Goal: Complete application form: Complete application form

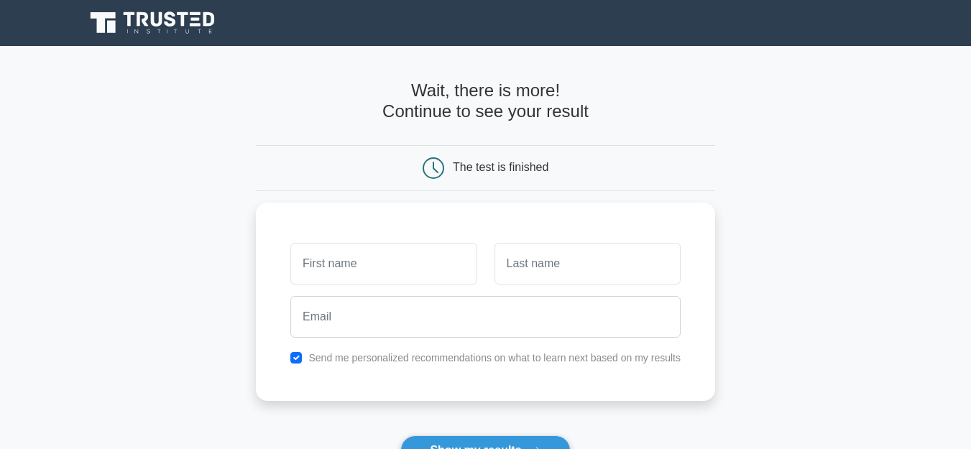
click at [493, 168] on div "The test is finished" at bounding box center [501, 167] width 96 height 12
click at [430, 172] on icon at bounding box center [434, 168] width 22 height 22
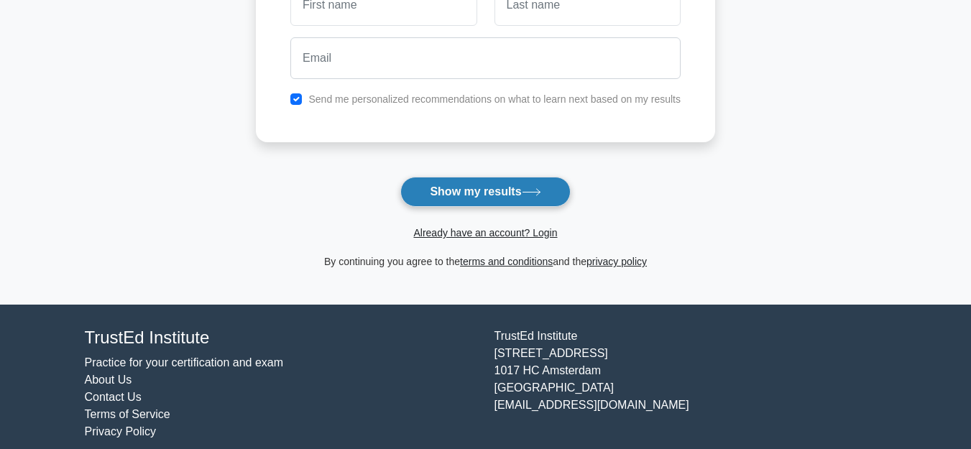
click at [457, 201] on button "Show my results" at bounding box center [485, 192] width 170 height 30
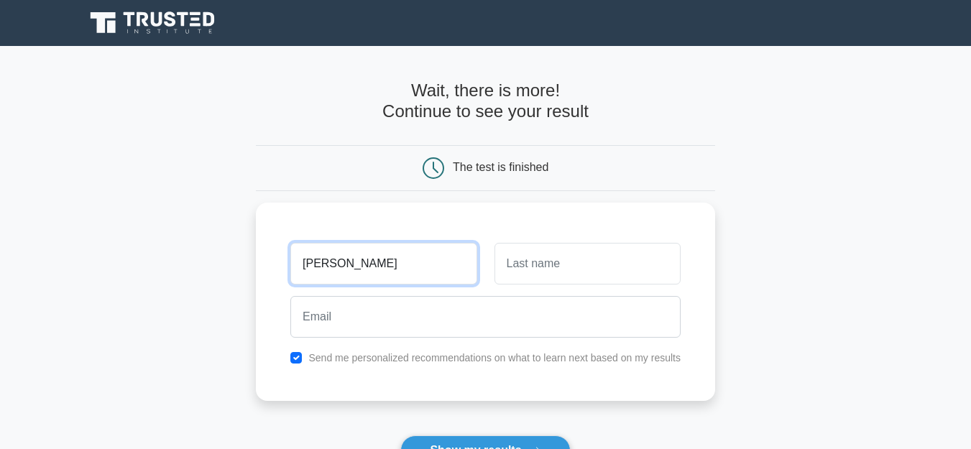
type input "[PERSON_NAME]"
click at [400, 436] on button "Show my results" at bounding box center [485, 451] width 170 height 30
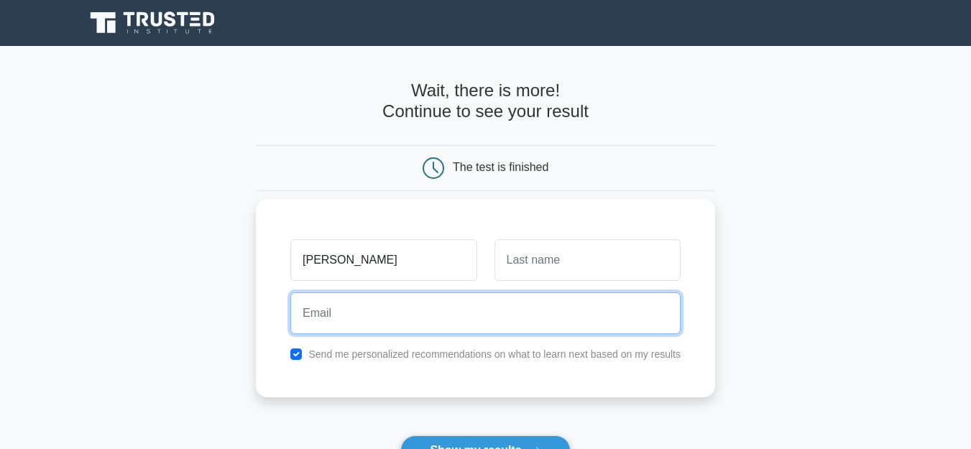
click at [408, 320] on input "email" at bounding box center [485, 314] width 390 height 42
type input "[EMAIL_ADDRESS][DOMAIN_NAME]"
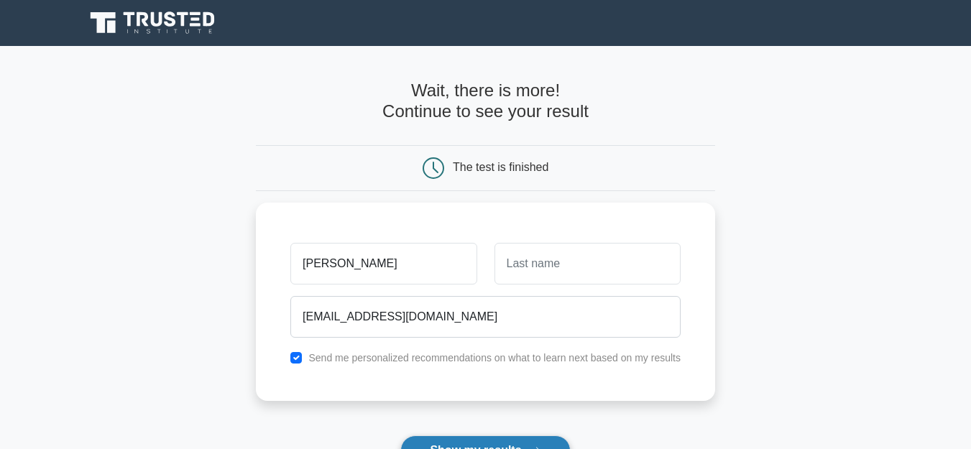
click at [461, 440] on button "Show my results" at bounding box center [485, 451] width 170 height 30
type input "dw"
click at [496, 443] on button "Show my results" at bounding box center [485, 451] width 170 height 30
